Goal: Task Accomplishment & Management: Complete application form

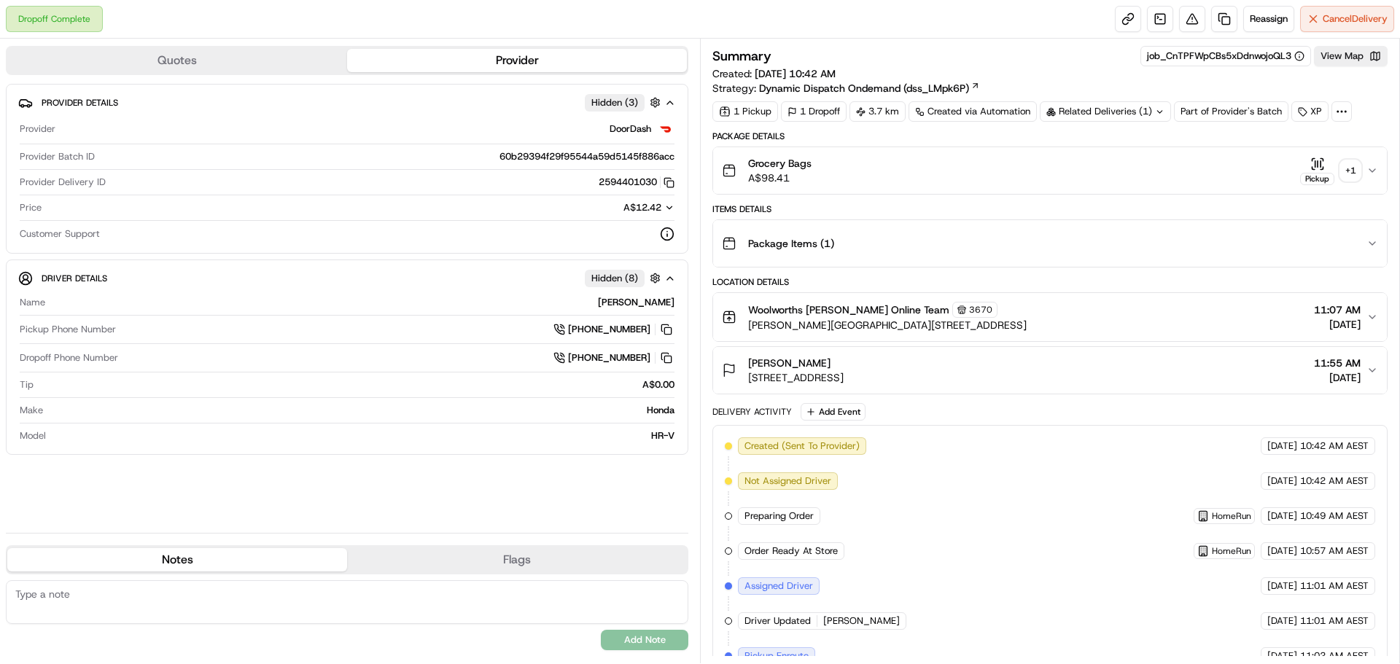
click at [1351, 163] on div "+ 1" at bounding box center [1351, 170] width 20 height 20
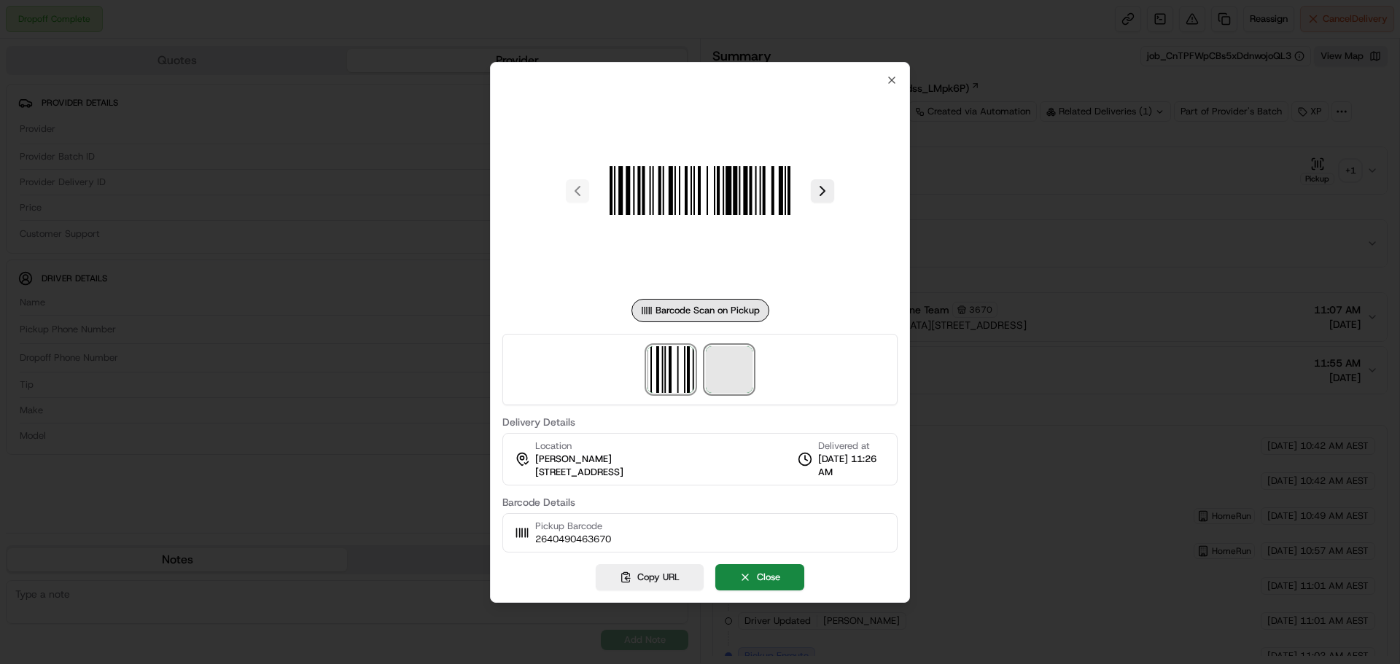
click at [733, 373] on span at bounding box center [729, 369] width 47 height 47
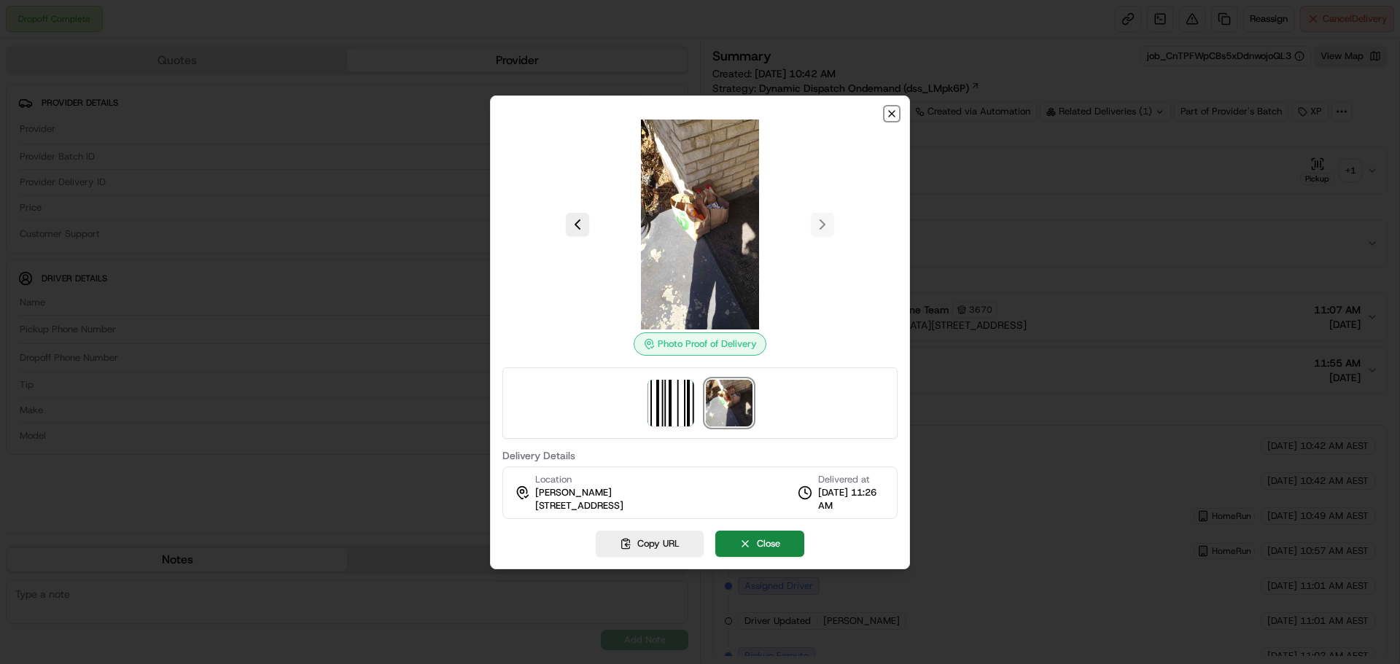
click at [889, 112] on icon "button" at bounding box center [892, 114] width 12 height 12
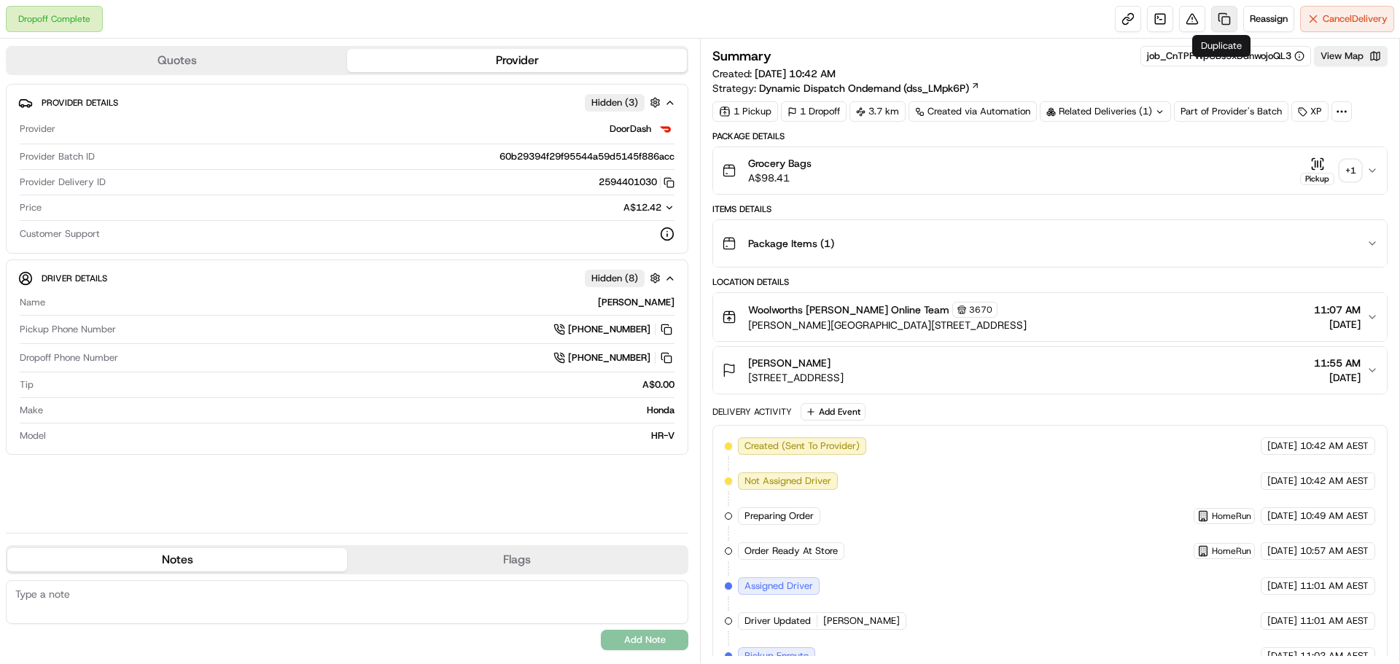
click at [1224, 20] on link at bounding box center [1224, 19] width 26 height 26
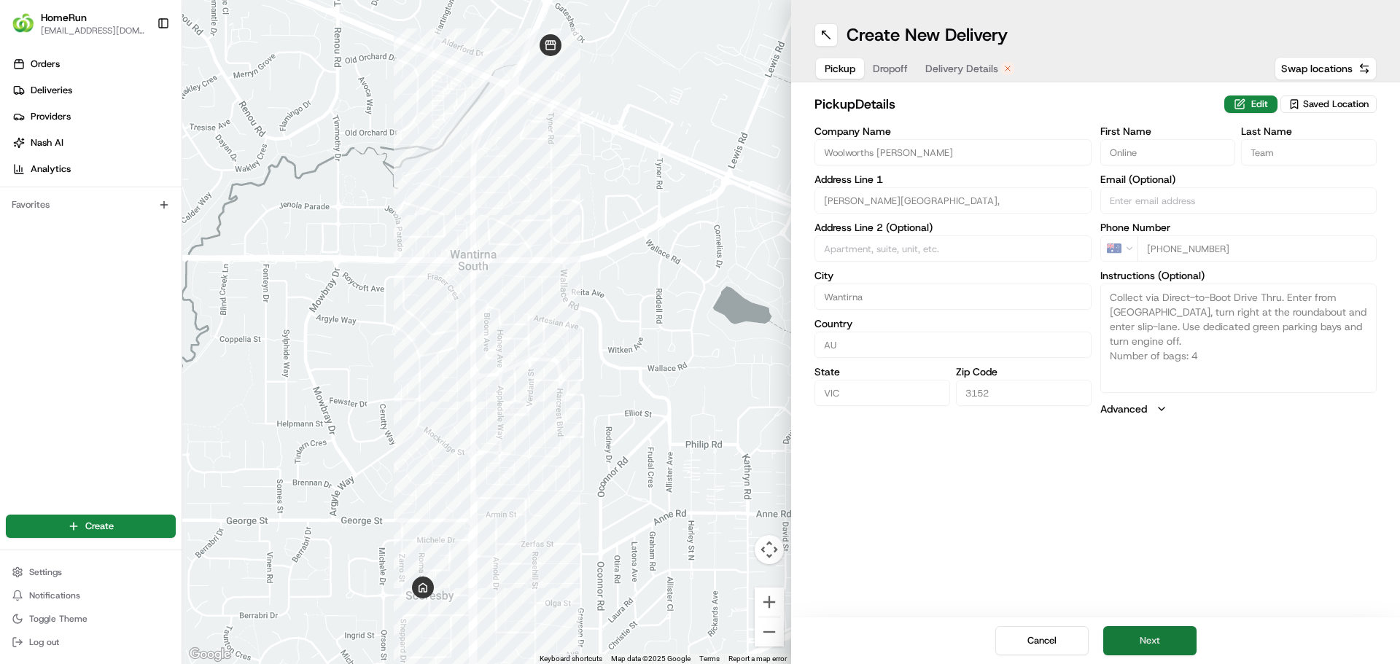
click at [1143, 638] on button "Next" at bounding box center [1150, 641] width 93 height 29
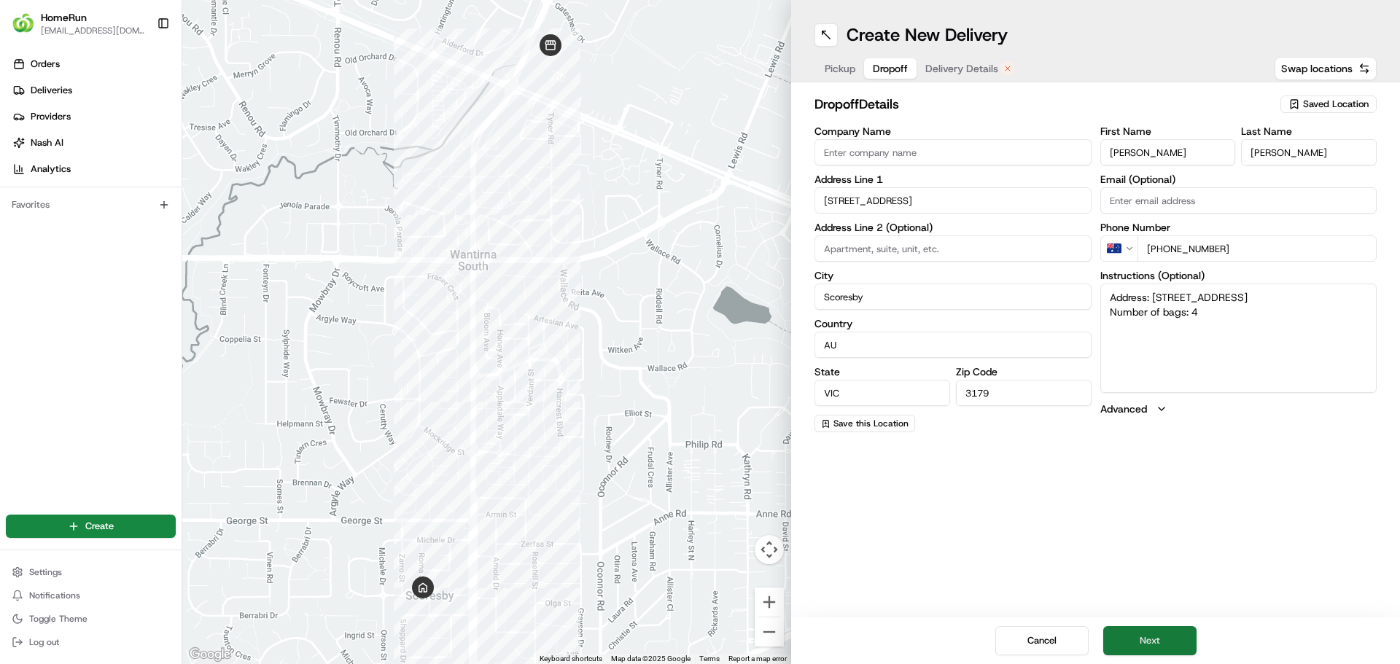
click at [1147, 640] on button "Next" at bounding box center [1150, 641] width 93 height 29
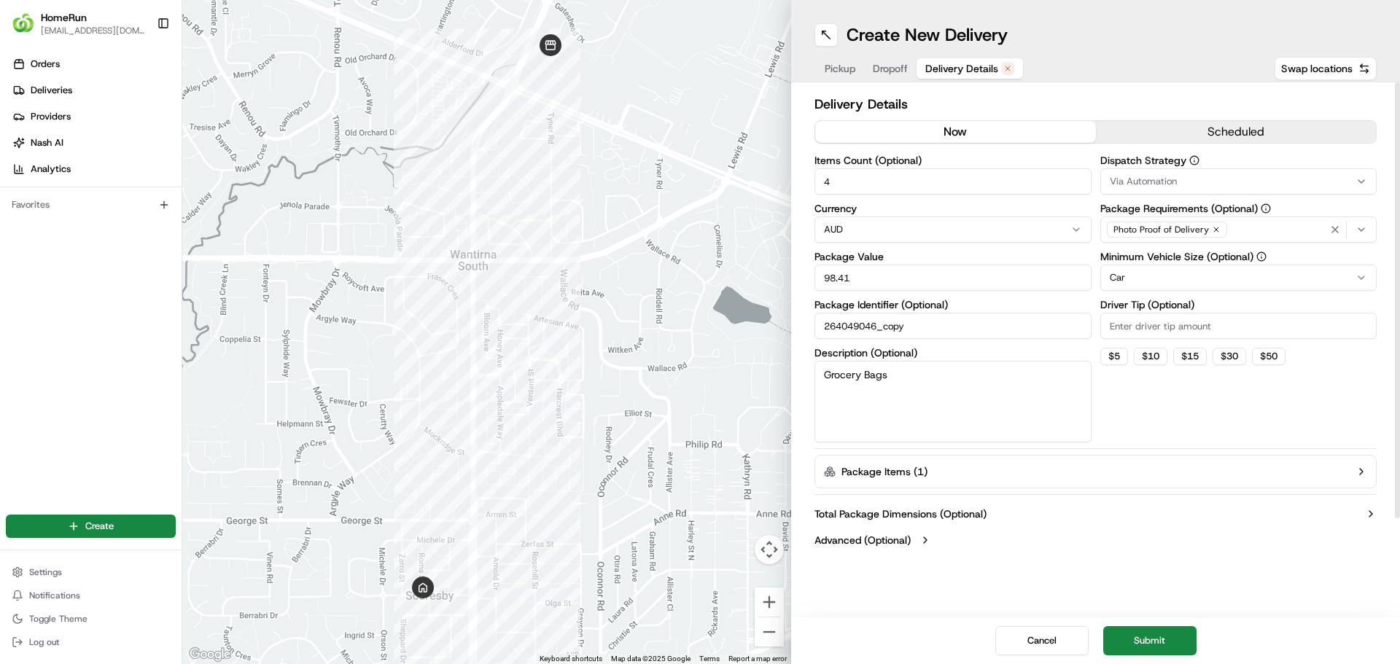
click at [963, 134] on button "now" at bounding box center [955, 132] width 281 height 22
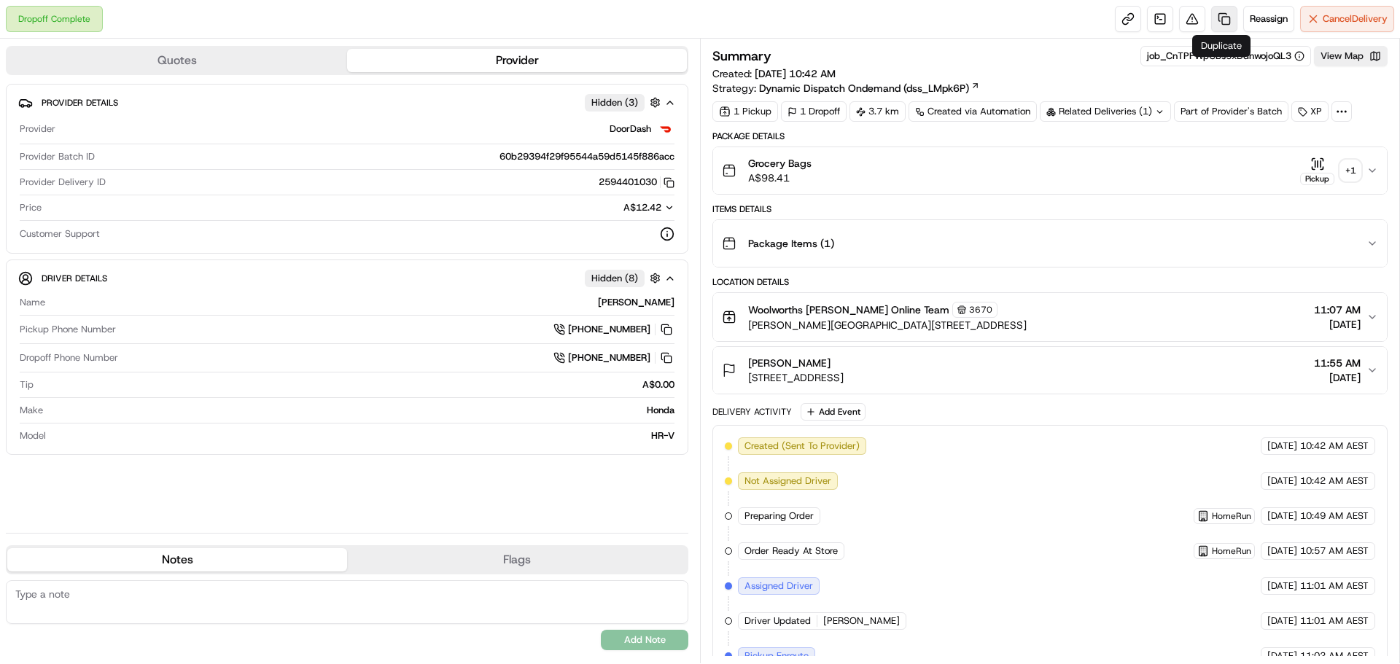
click at [1226, 19] on link at bounding box center [1224, 19] width 26 height 26
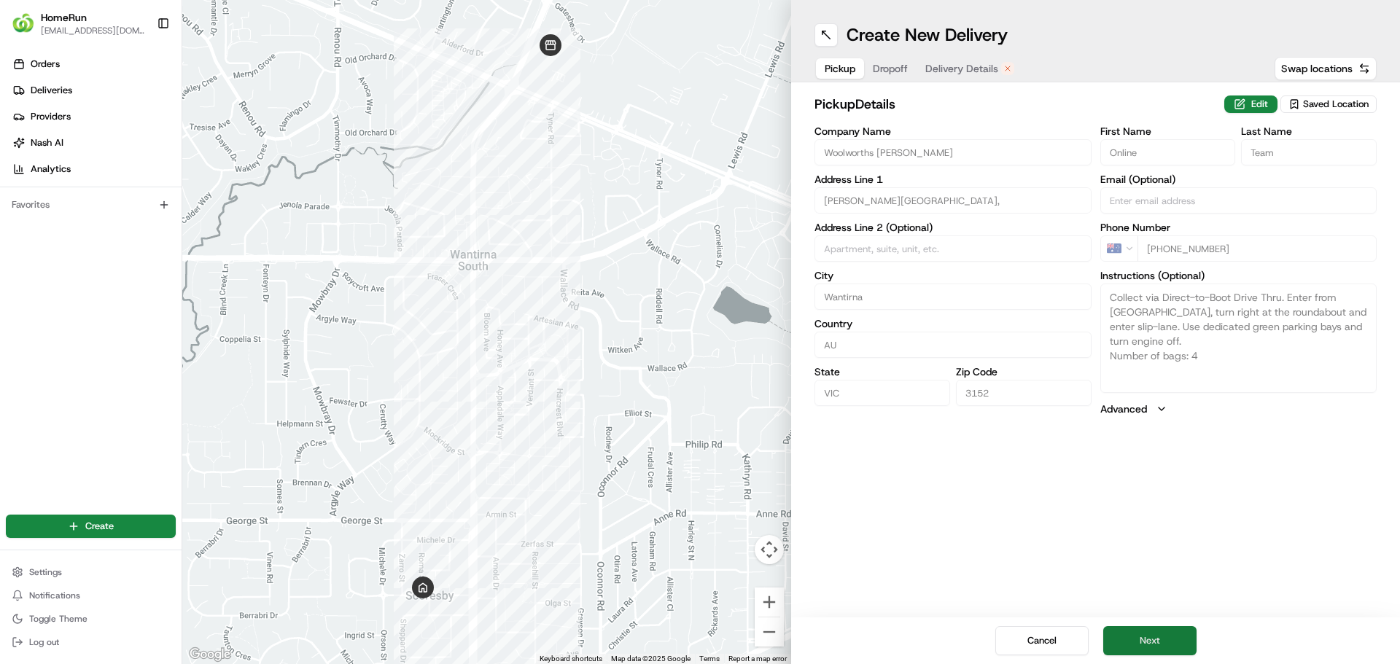
click at [1133, 627] on button "Next" at bounding box center [1150, 641] width 93 height 29
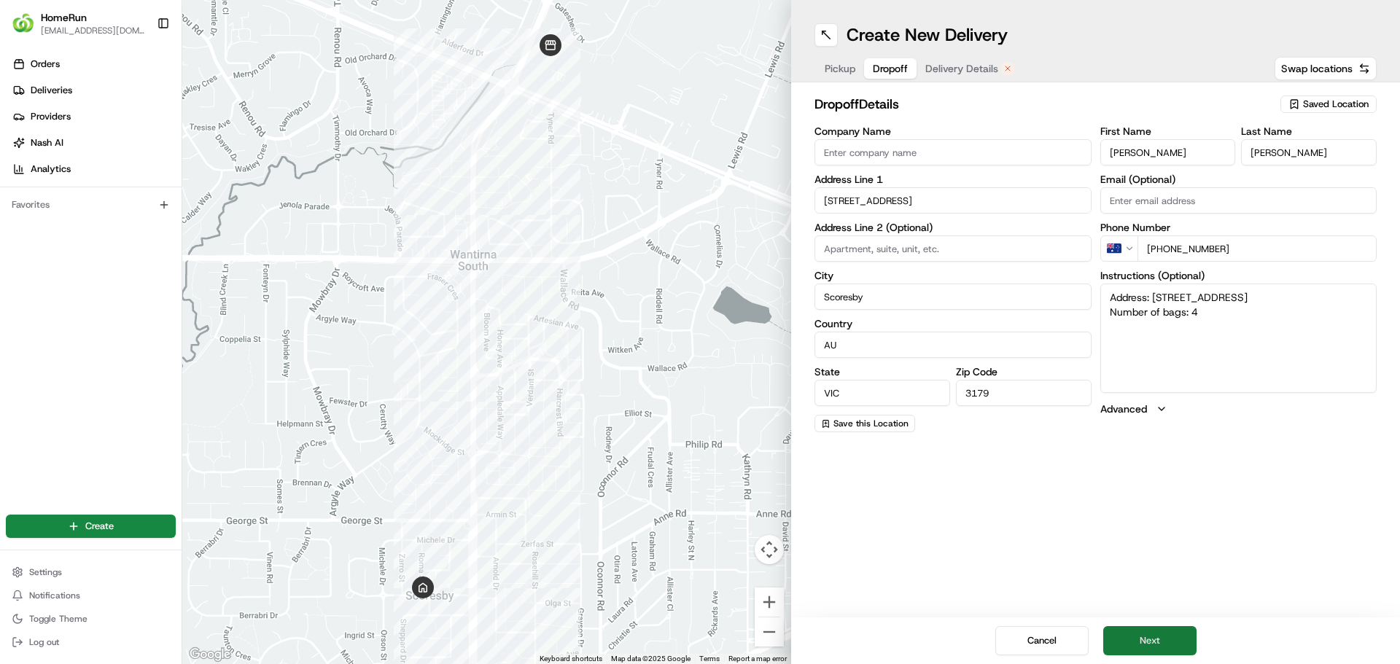
click at [1123, 637] on button "Next" at bounding box center [1150, 641] width 93 height 29
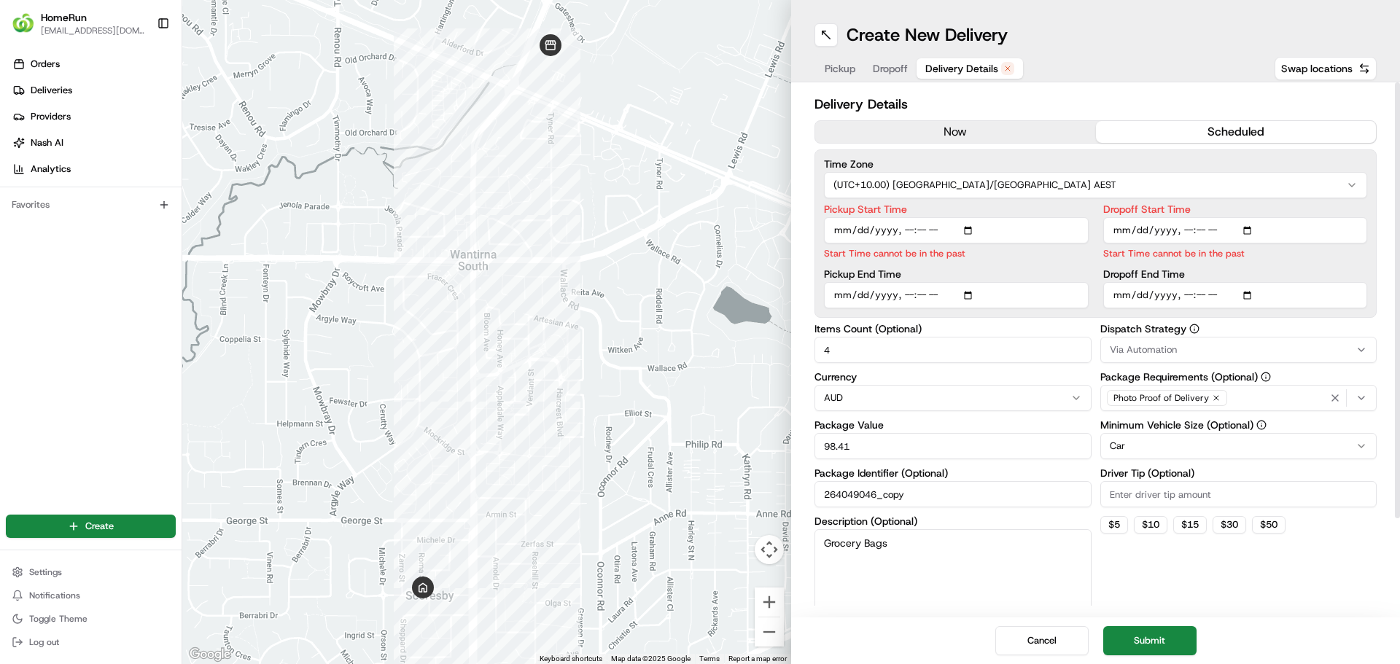
click at [900, 141] on button "now" at bounding box center [955, 132] width 281 height 22
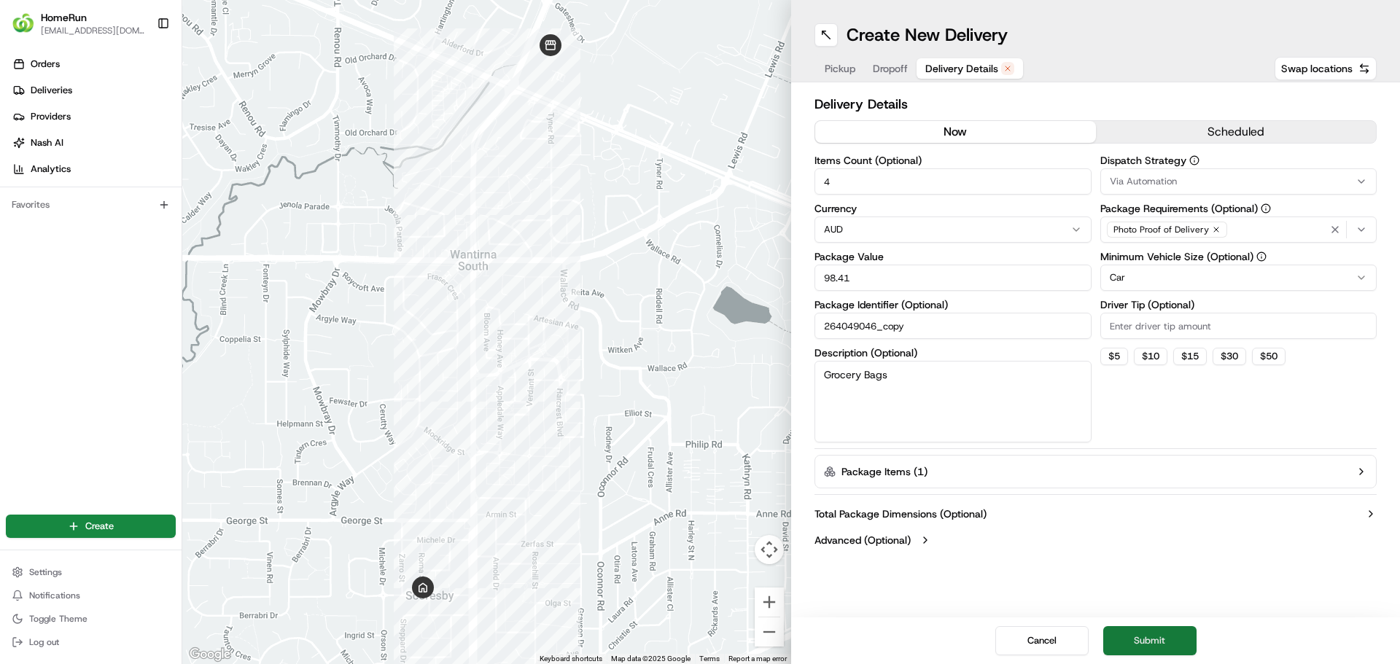
click at [1136, 643] on button "Submit" at bounding box center [1150, 641] width 93 height 29
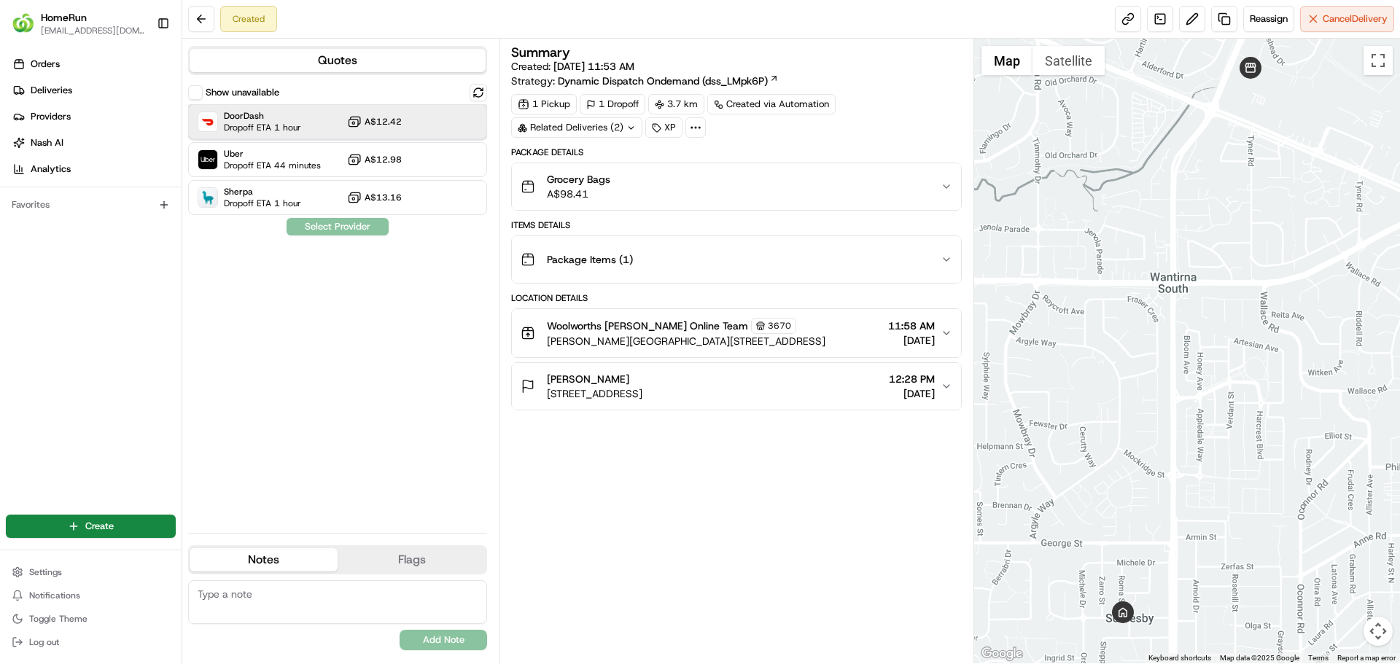
click at [305, 125] on div "DoorDash Dropoff ETA 1 hour A$12.42" at bounding box center [337, 121] width 299 height 35
click at [338, 223] on button "Assign Provider" at bounding box center [338, 227] width 104 height 18
